Goal: Communication & Community: Answer question/provide support

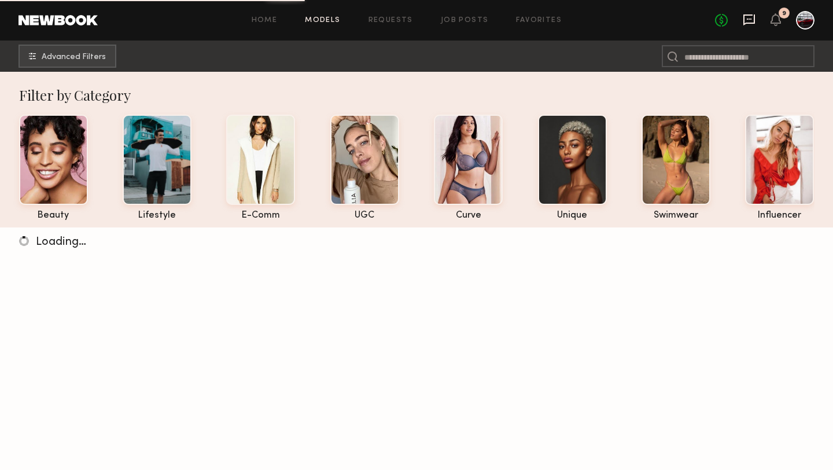
click at [751, 21] on icon at bounding box center [749, 19] width 13 height 13
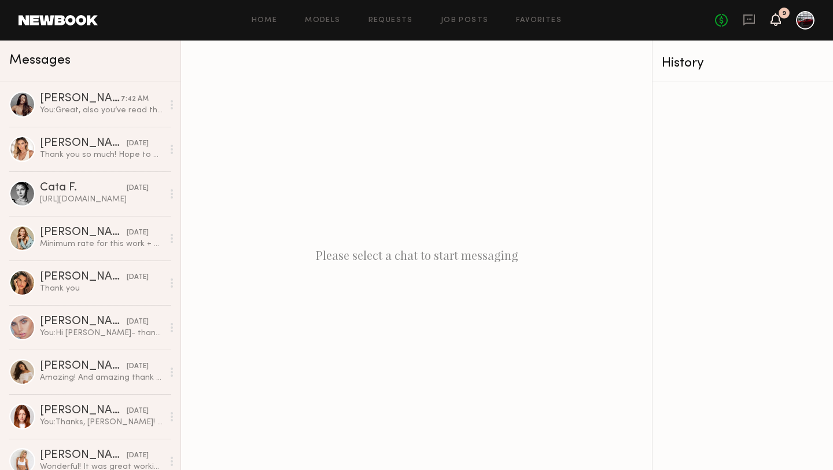
click at [774, 18] on icon at bounding box center [776, 19] width 9 height 8
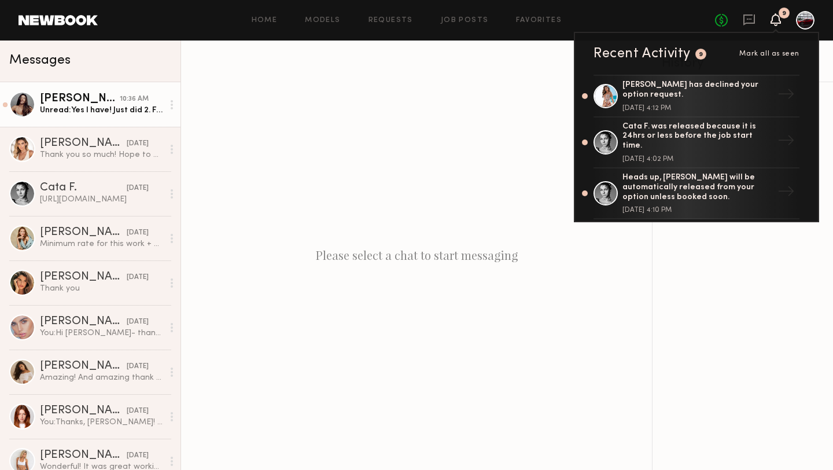
click at [128, 98] on div "10:36 AM" at bounding box center [134, 99] width 29 height 11
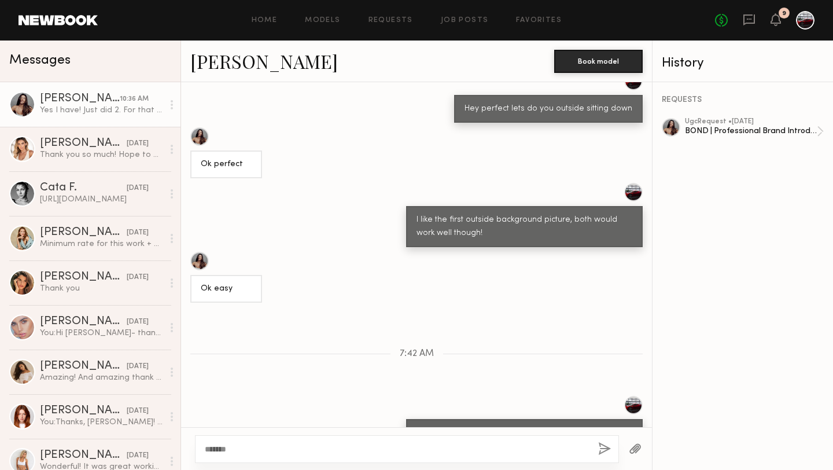
scroll to position [762, 0]
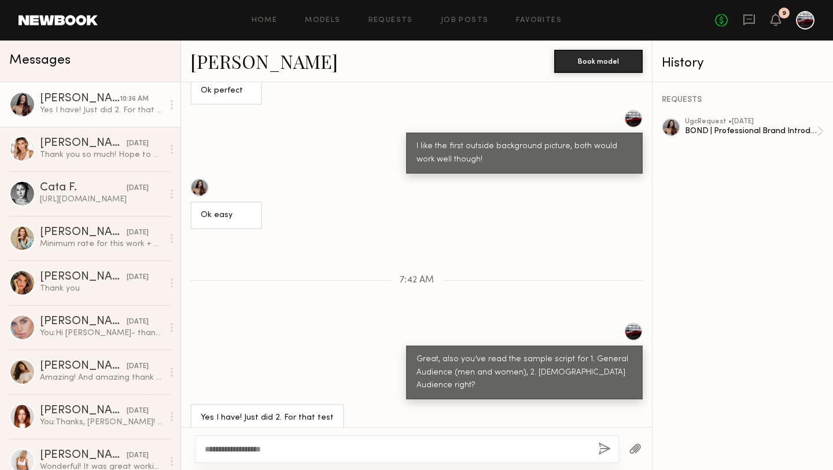
type textarea "**********"
click at [603, 445] on button "button" at bounding box center [604, 449] width 13 height 14
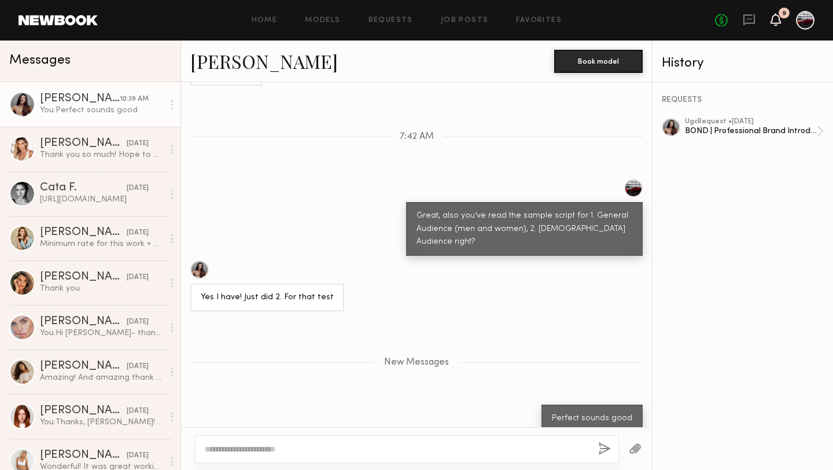
click at [775, 15] on icon at bounding box center [776, 19] width 9 height 8
